Goal: Navigation & Orientation: Understand site structure

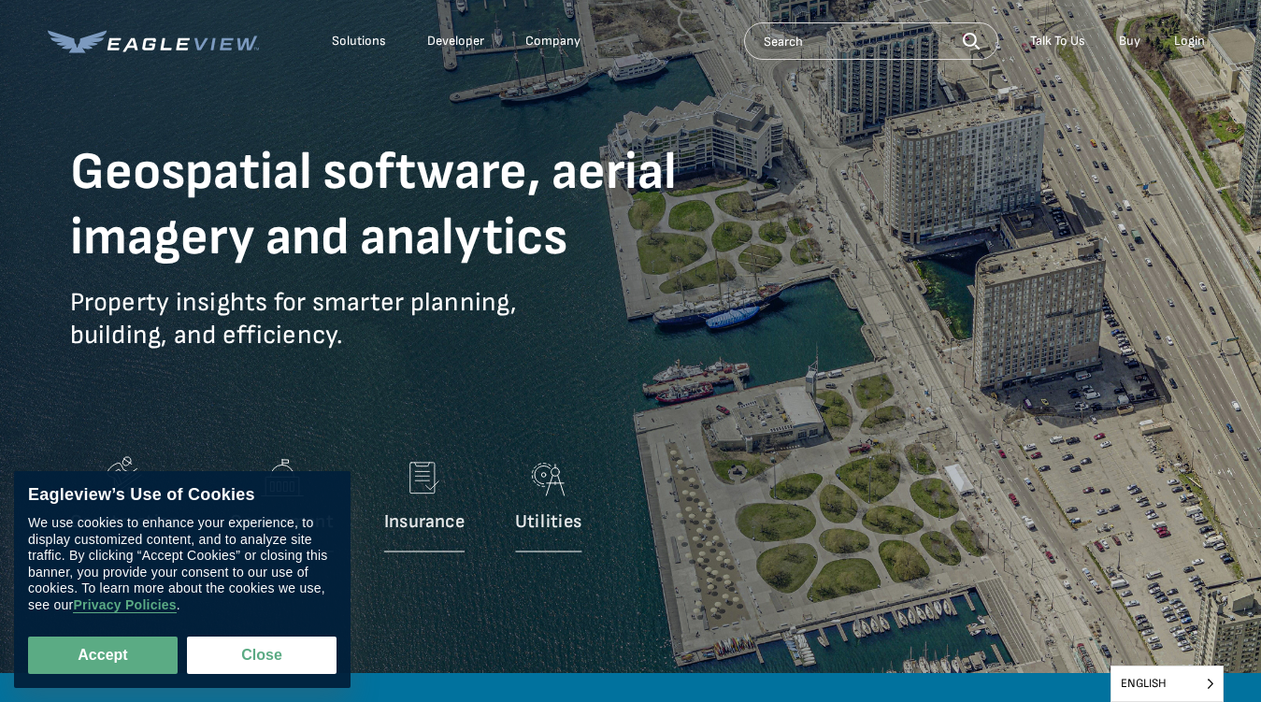
click at [630, 351] on p "Property insights for smarter planning, building, and efficiency." at bounding box center [406, 332] width 673 height 93
click at [359, 41] on div "Solutions" at bounding box center [359, 41] width 54 height 17
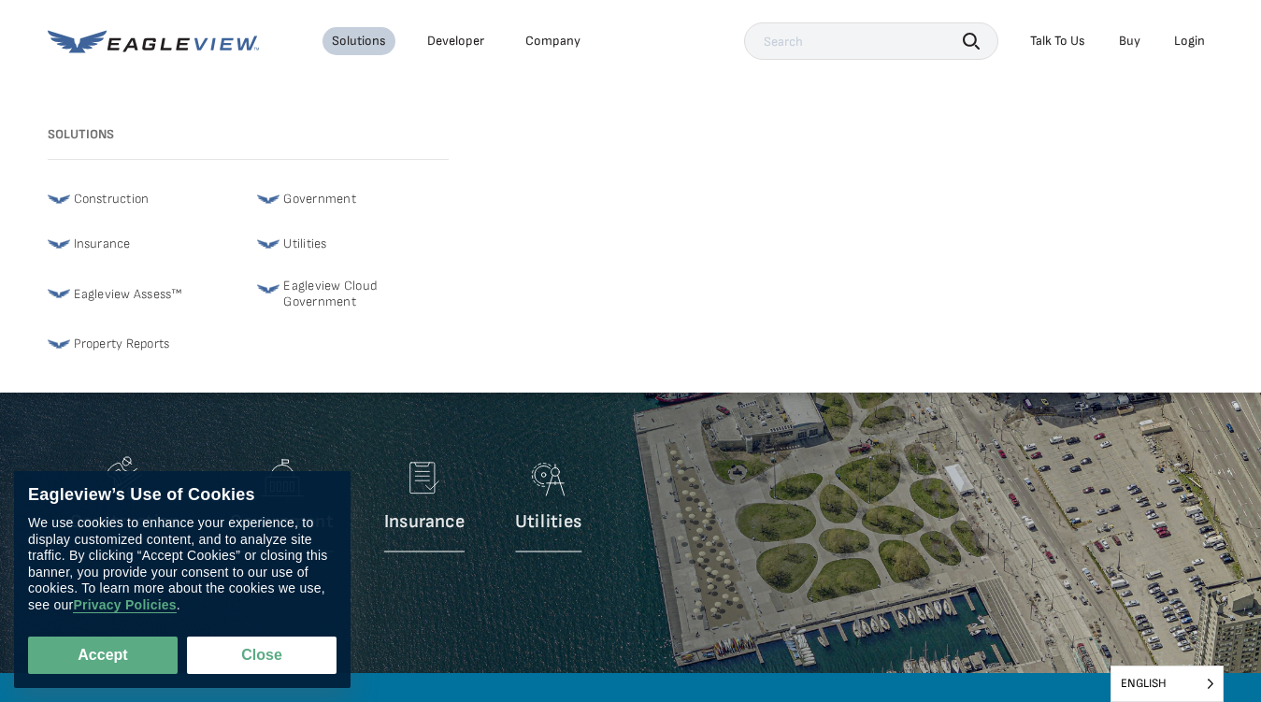
click at [552, 41] on div "Company" at bounding box center [552, 41] width 55 height 17
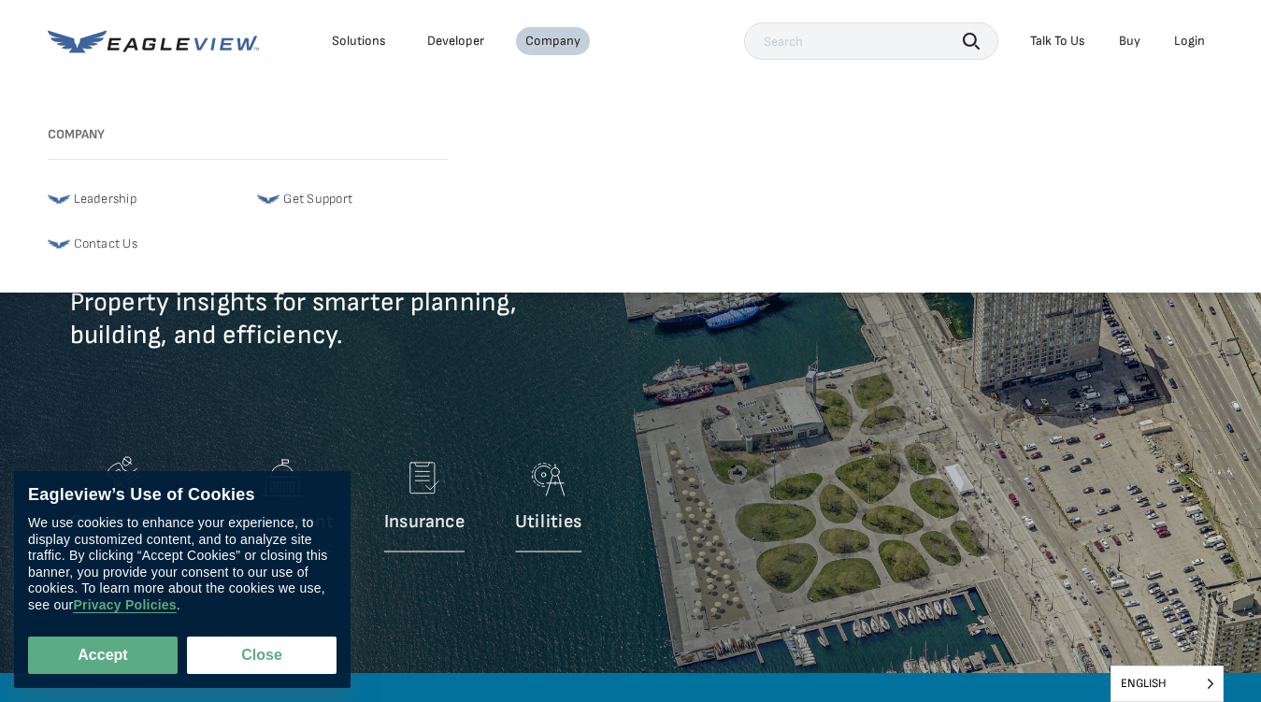
click at [971, 40] on icon "button" at bounding box center [971, 41] width 17 height 17
click at [1057, 41] on div "Talk To Us" at bounding box center [1057, 41] width 55 height 17
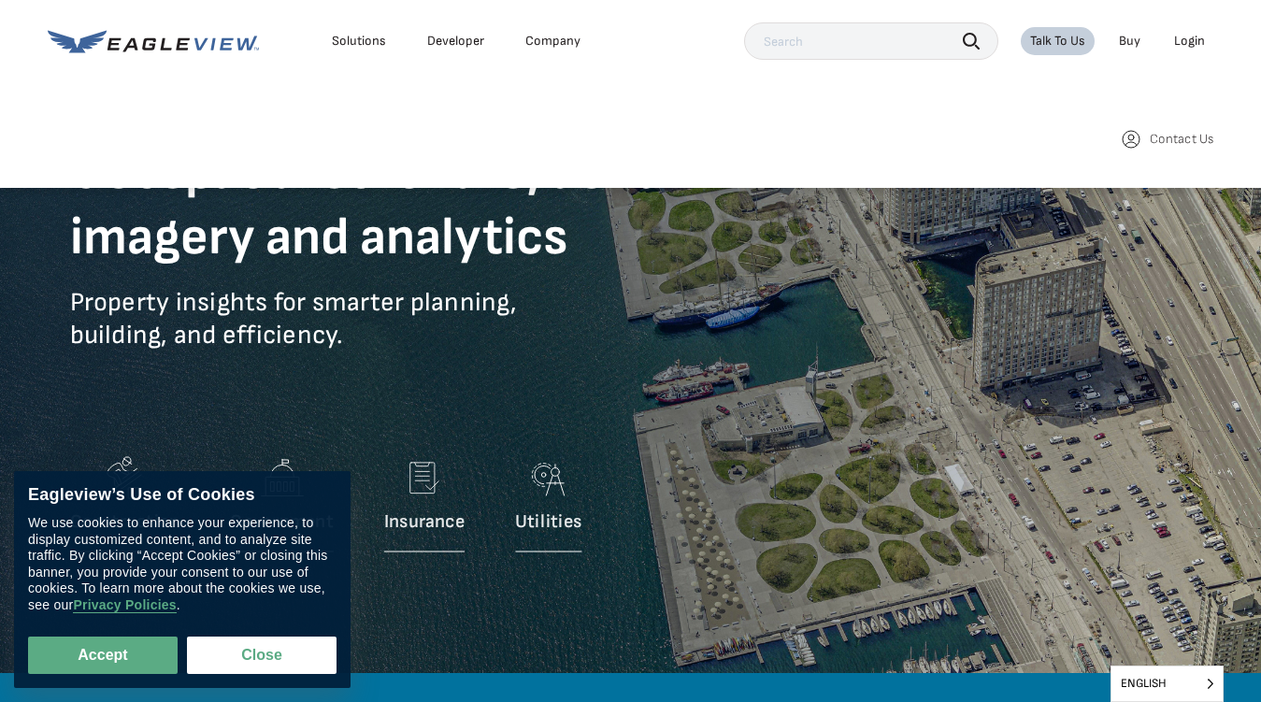
click at [1189, 41] on div "Login" at bounding box center [1189, 41] width 31 height 17
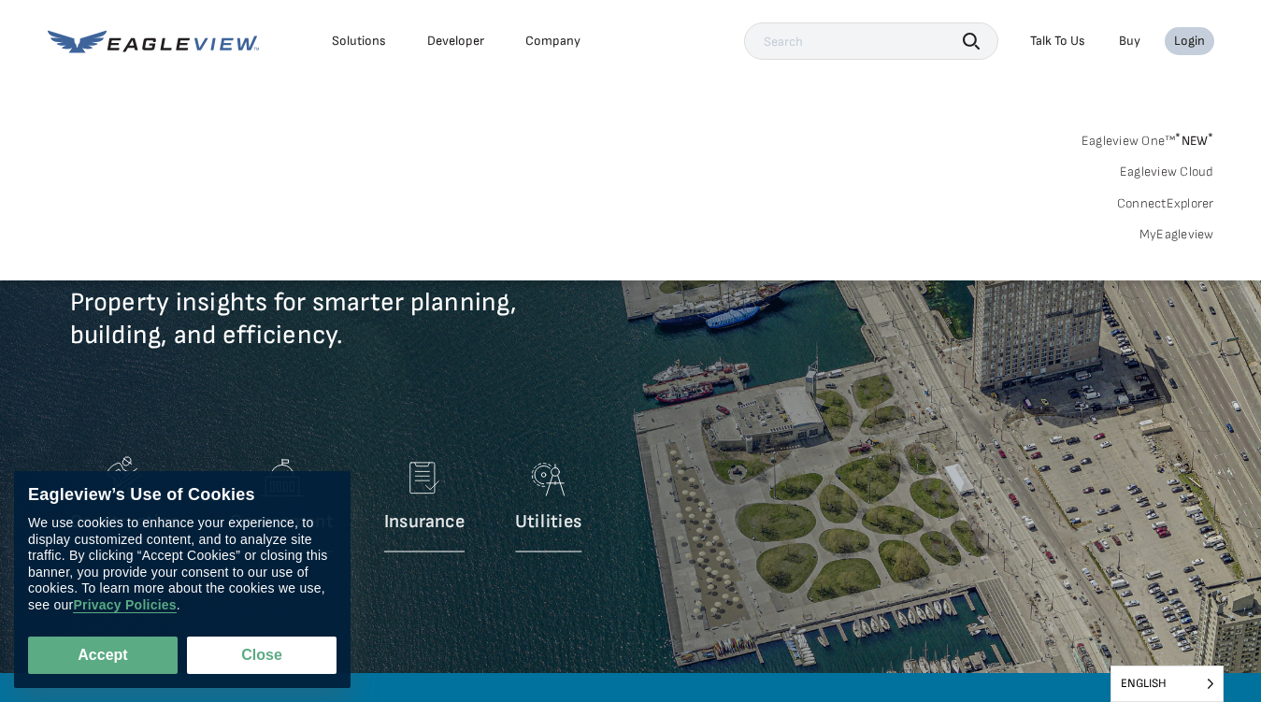
click at [103, 655] on button "Accept" at bounding box center [103, 655] width 150 height 37
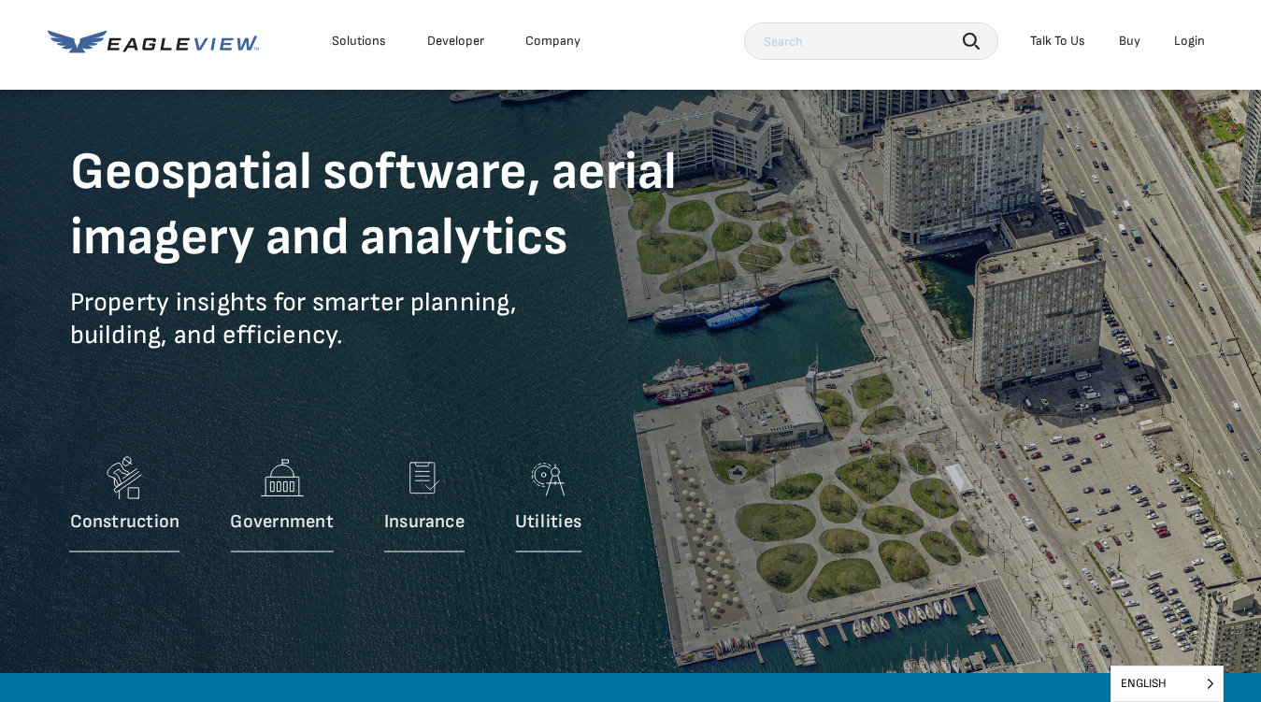
click at [262, 655] on button "Close" at bounding box center [258, 652] width 142 height 36
checkbox input "false"
click at [1167, 683] on span "English" at bounding box center [1167, 684] width 111 height 35
click at [0, 0] on input "English" at bounding box center [0, 0] width 0 height 0
